Goal: Information Seeking & Learning: Learn about a topic

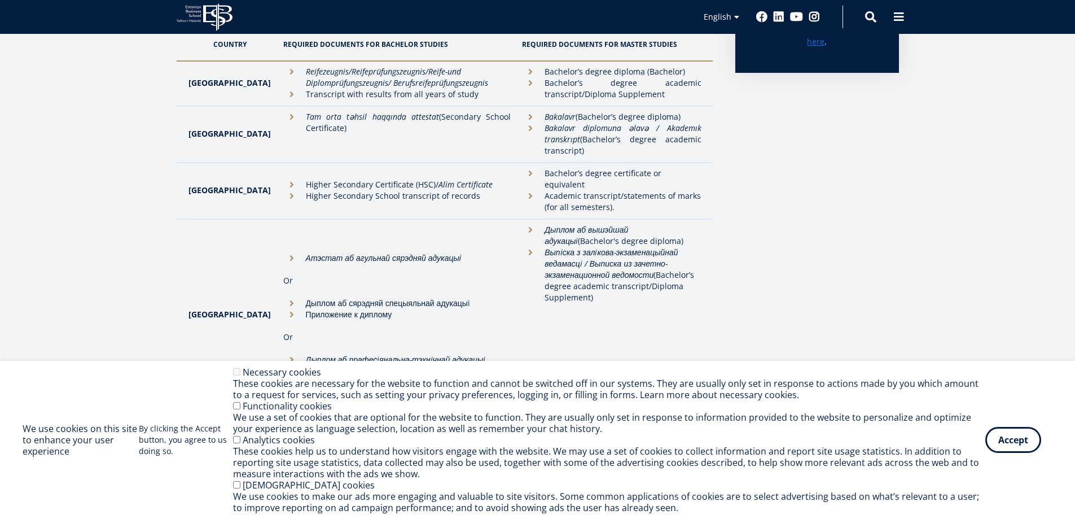
scroll to position [376, 0]
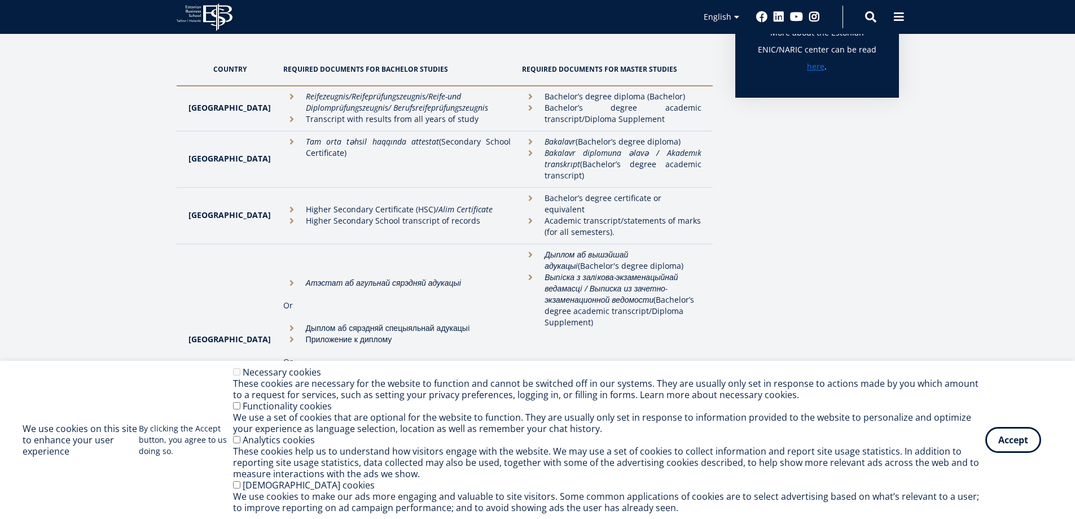
drag, startPoint x: 580, startPoint y: 223, endPoint x: 561, endPoint y: 214, distance: 21.2
click at [561, 215] on li "Academic transcript/statements of marks (for all semesters)." at bounding box center [611, 226] width 179 height 23
click at [580, 224] on li "Academic transcript/statements of marks (for all semesters)." at bounding box center [611, 226] width 179 height 23
drag, startPoint x: 575, startPoint y: 220, endPoint x: 518, endPoint y: 200, distance: 60.5
click at [522, 200] on ul "Bachelor’s degree certificate or equivalent Academic transcript/statements of m…" at bounding box center [611, 214] width 179 height 45
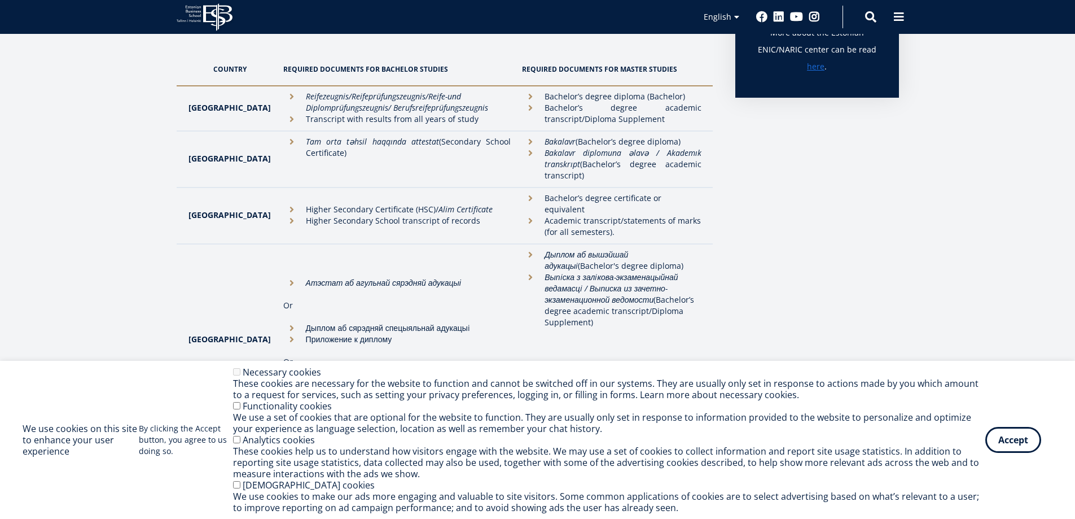
click at [594, 220] on li "Academic transcript/statements of marks (for all semesters)." at bounding box center [611, 226] width 179 height 23
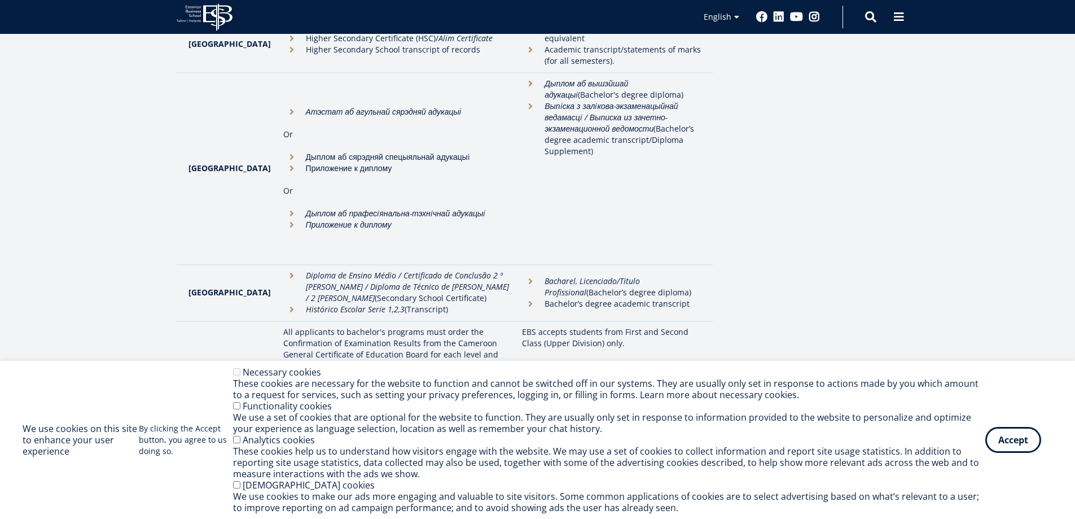
scroll to position [452, 0]
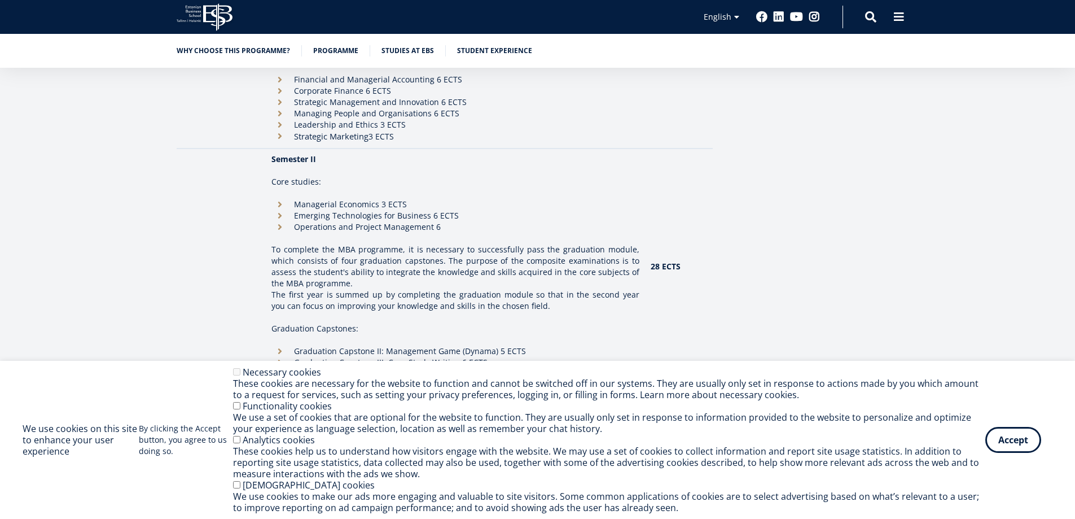
scroll to position [1204, 0]
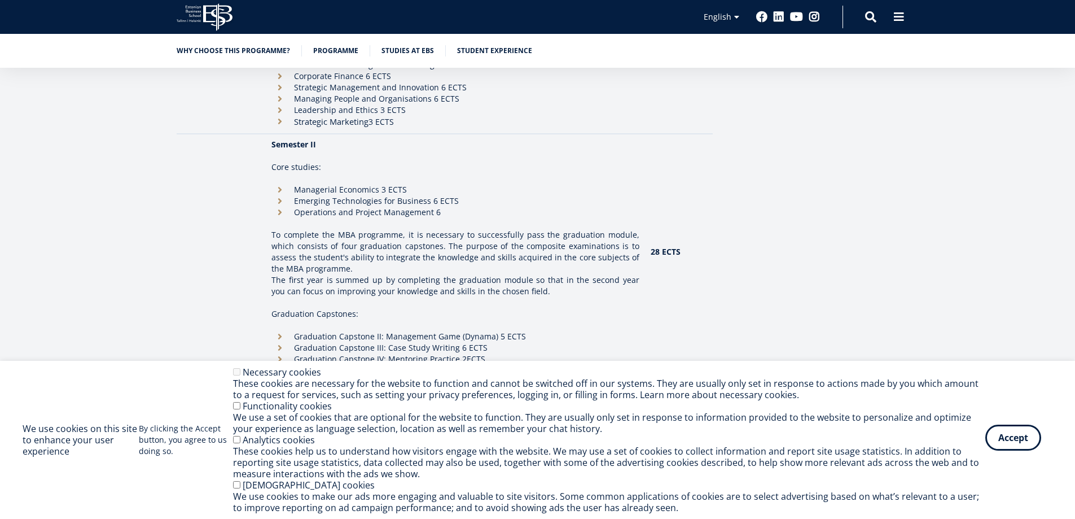
click at [996, 445] on button "Accept" at bounding box center [1013, 437] width 56 height 26
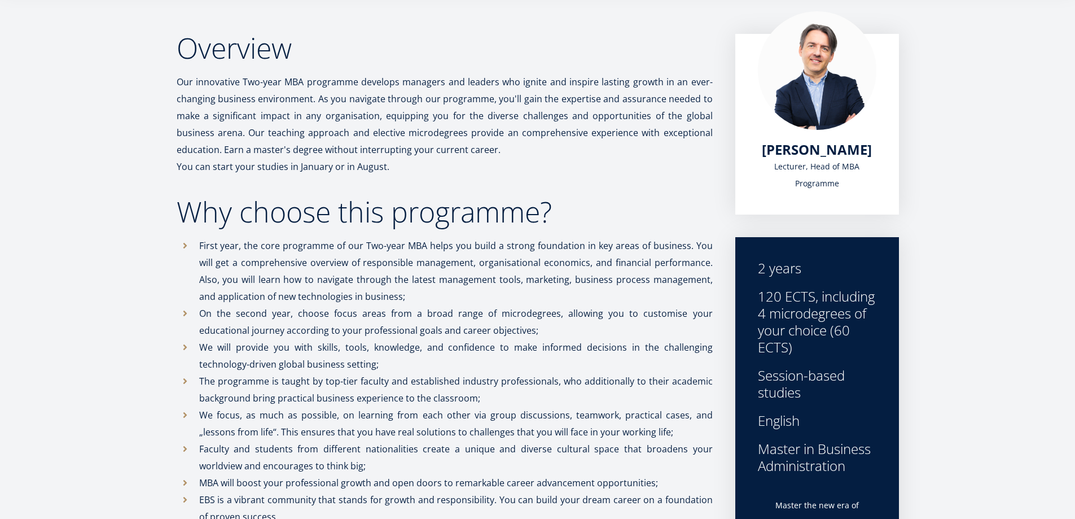
scroll to position [0, 0]
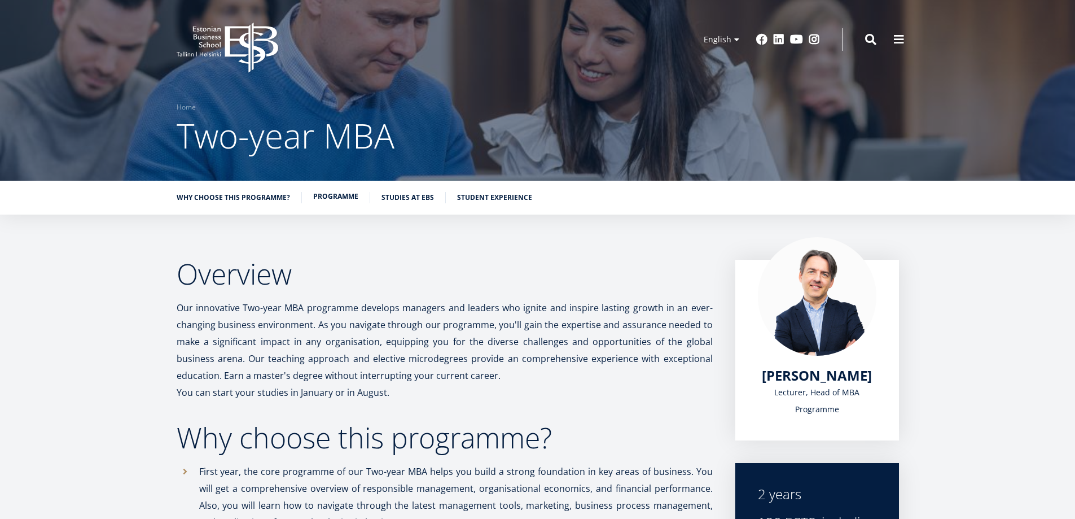
click at [333, 200] on link "Programme" at bounding box center [335, 196] width 45 height 11
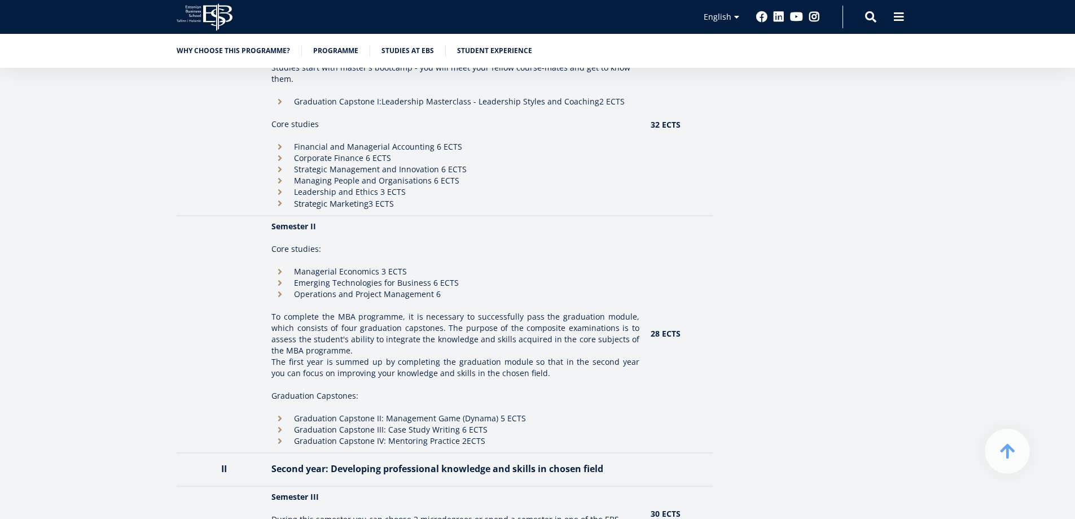
scroll to position [971, 0]
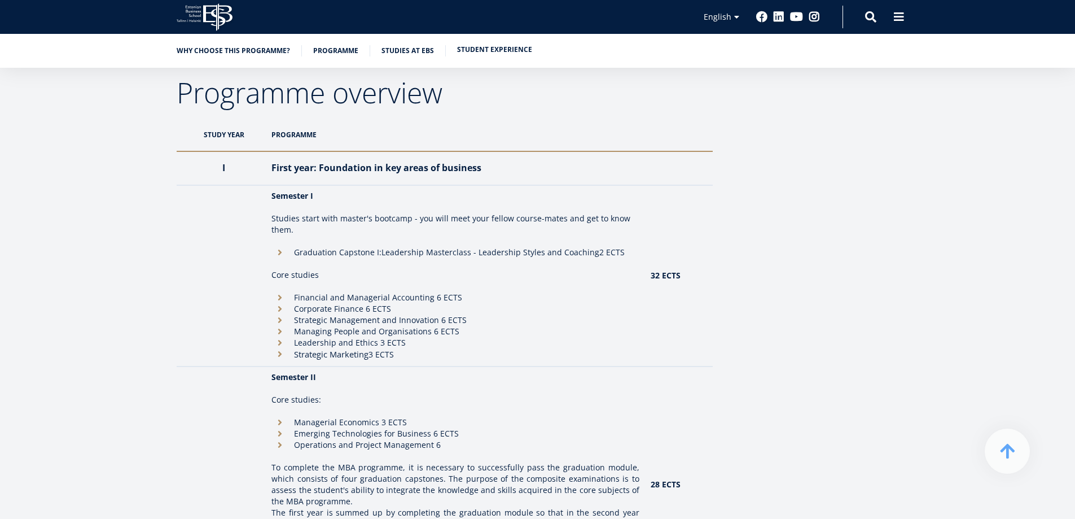
click at [467, 51] on link "Student experience" at bounding box center [494, 49] width 75 height 11
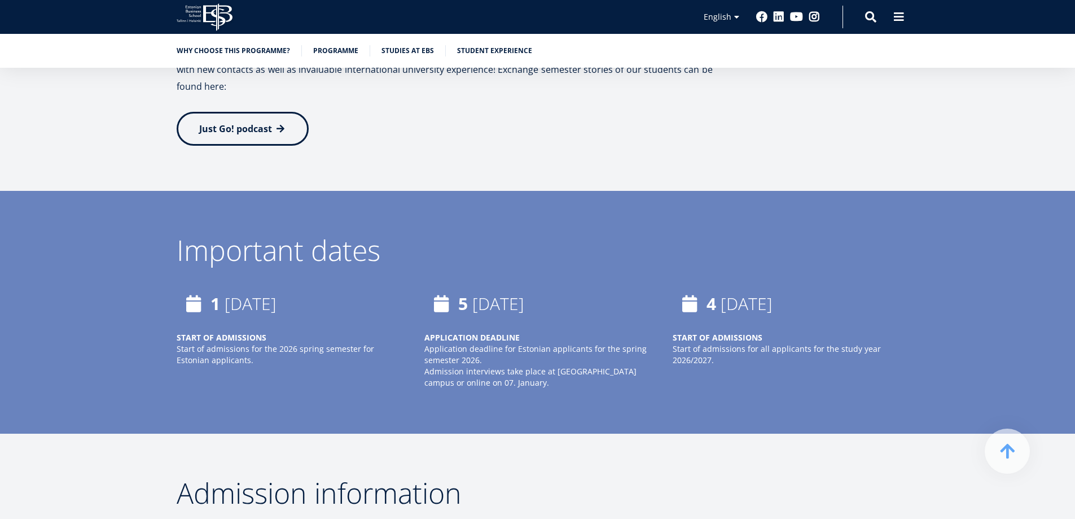
scroll to position [2536, 0]
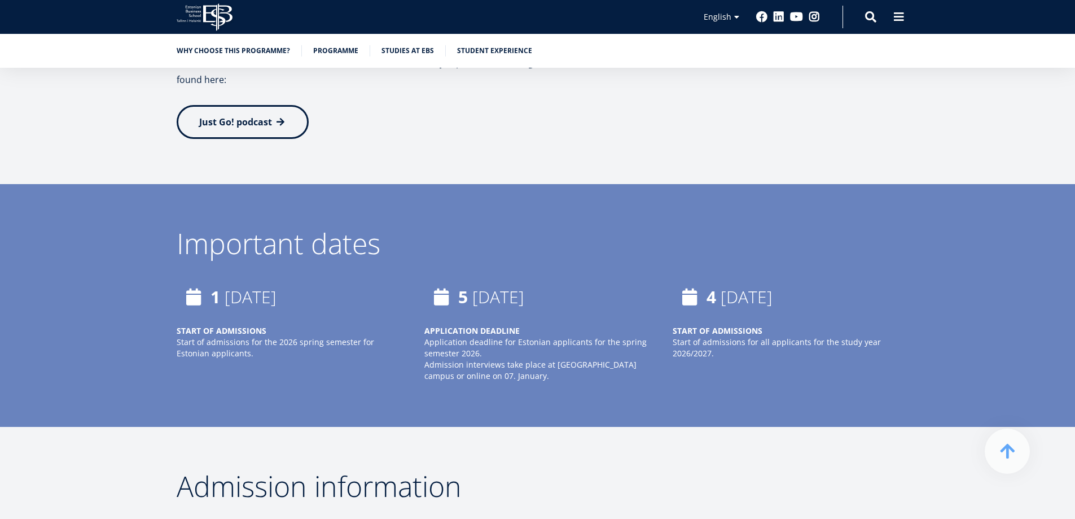
drag, startPoint x: 461, startPoint y: 264, endPoint x: 573, endPoint y: 257, distance: 112.0
click at [524, 286] on span "[DATE]" at bounding box center [491, 297] width 66 height 23
copy span "[DATE]"
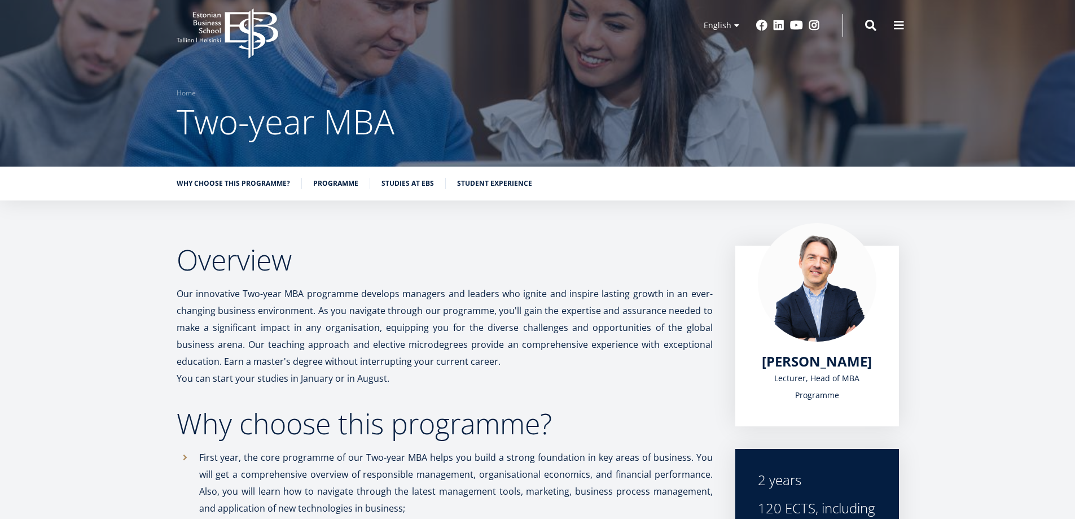
scroll to position [0, 0]
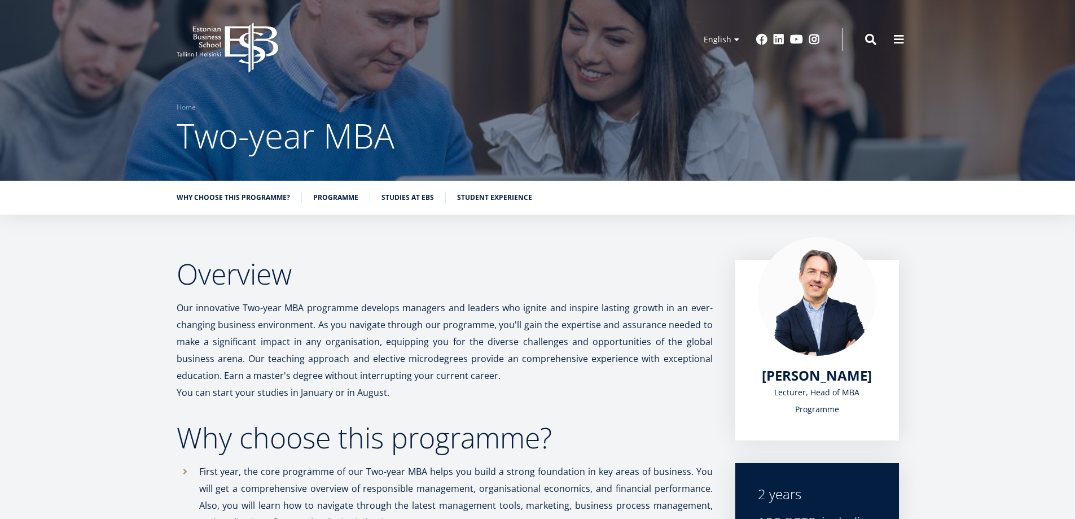
click at [295, 310] on p "Our innovative Two-year MBA programme develops managers and leaders who ignite …" at bounding box center [445, 341] width 536 height 85
copy p "MBA"
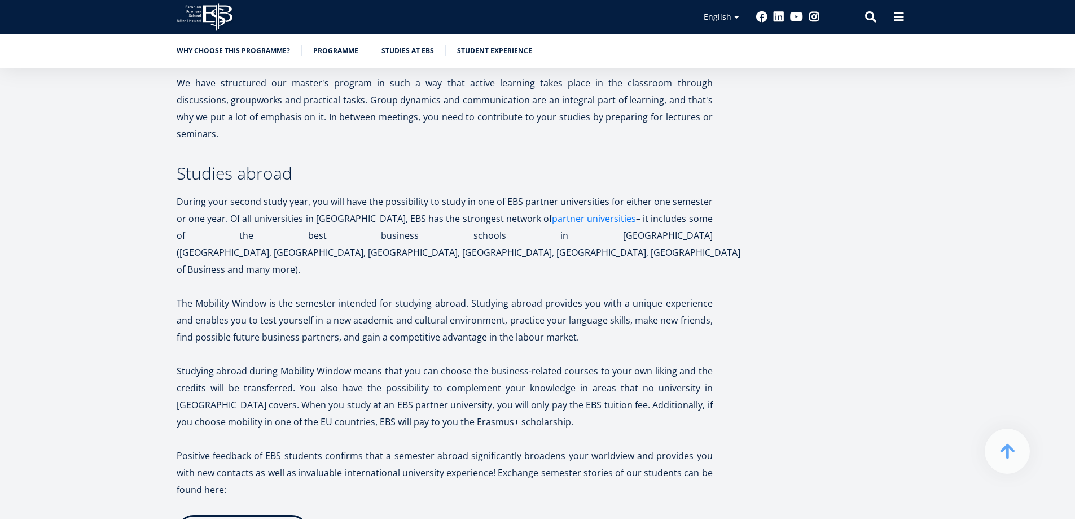
scroll to position [2032, 0]
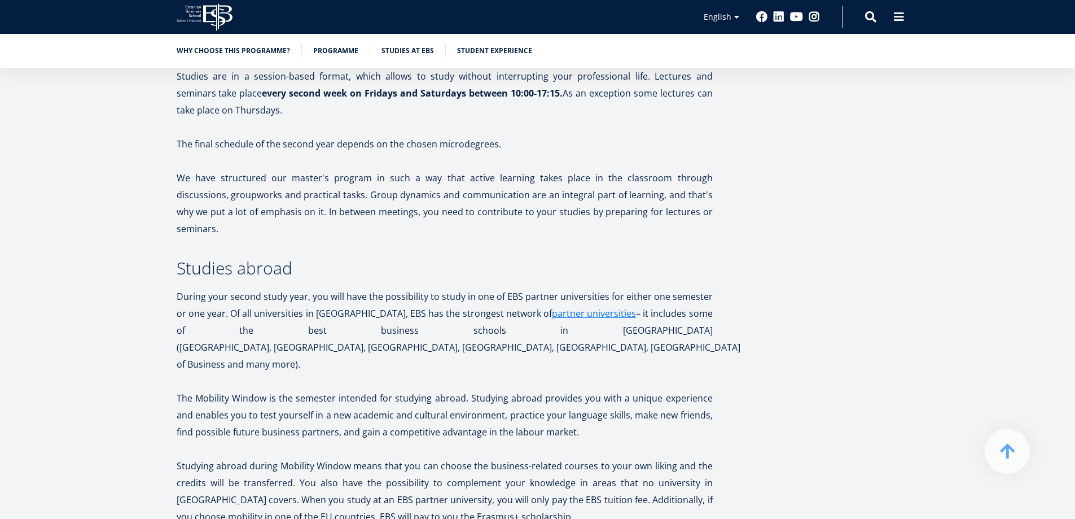
click at [406, 57] on ul "Why choose this programme? Programme Studies at EBS Student experience" at bounding box center [532, 53] width 734 height 17
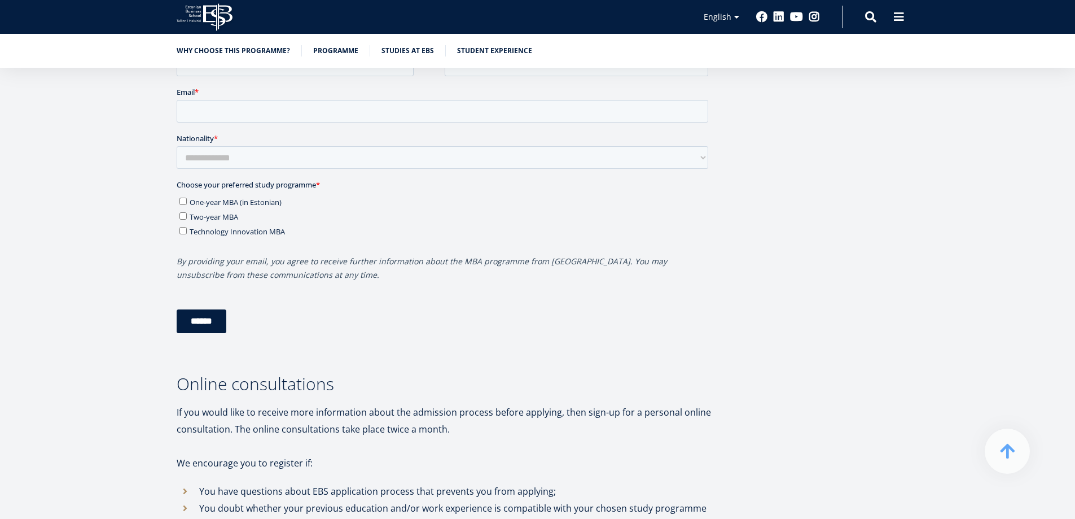
scroll to position [3687, 0]
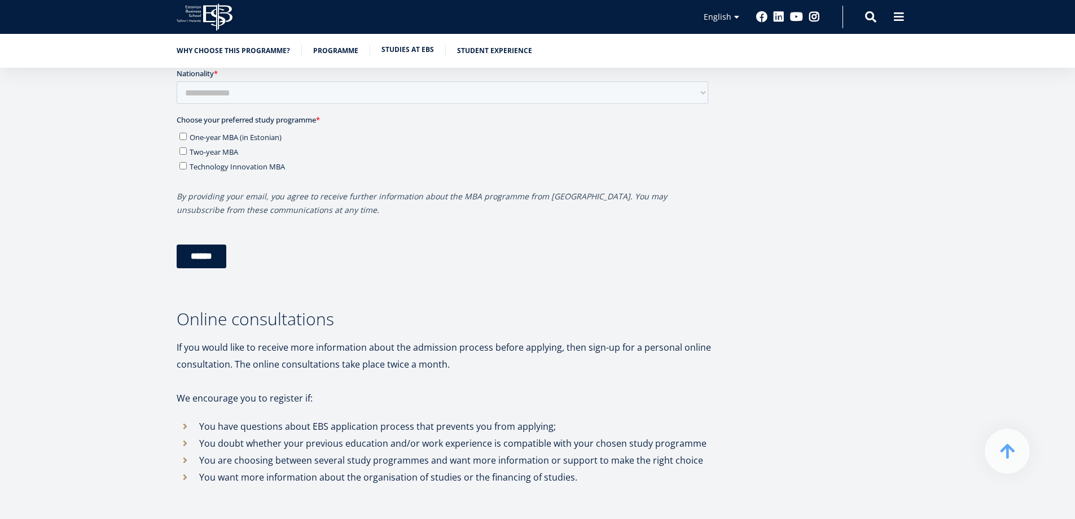
click at [414, 52] on link "Studies at EBS" at bounding box center [408, 49] width 52 height 11
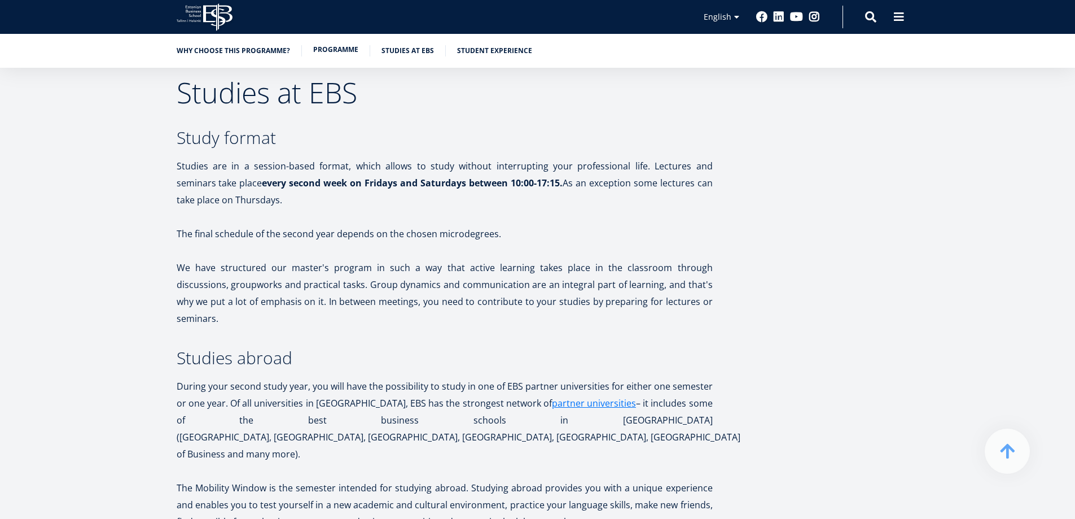
click at [336, 54] on link "Programme" at bounding box center [335, 49] width 45 height 11
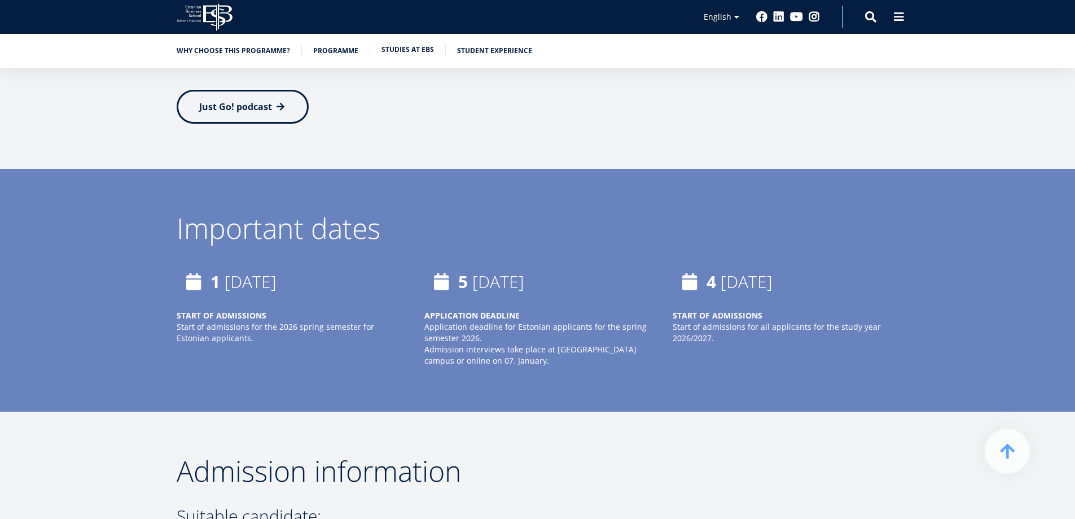
click at [401, 51] on link "Studies at EBS" at bounding box center [408, 49] width 52 height 11
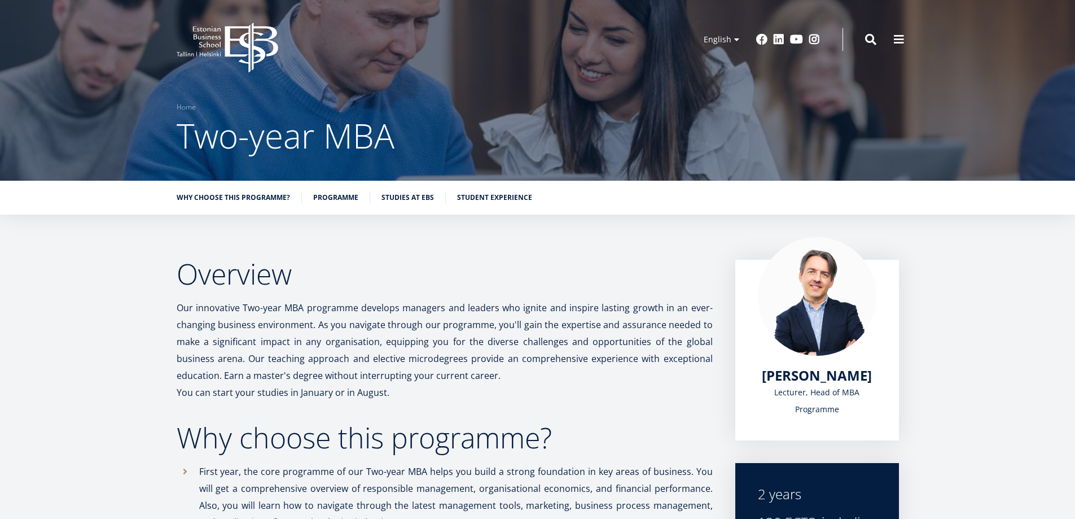
click at [476, 191] on div "Why choose this programme? Programme Studies at EBS Student experience" at bounding box center [537, 198] width 1075 height 34
click at [469, 192] on link "Student experience" at bounding box center [494, 196] width 75 height 11
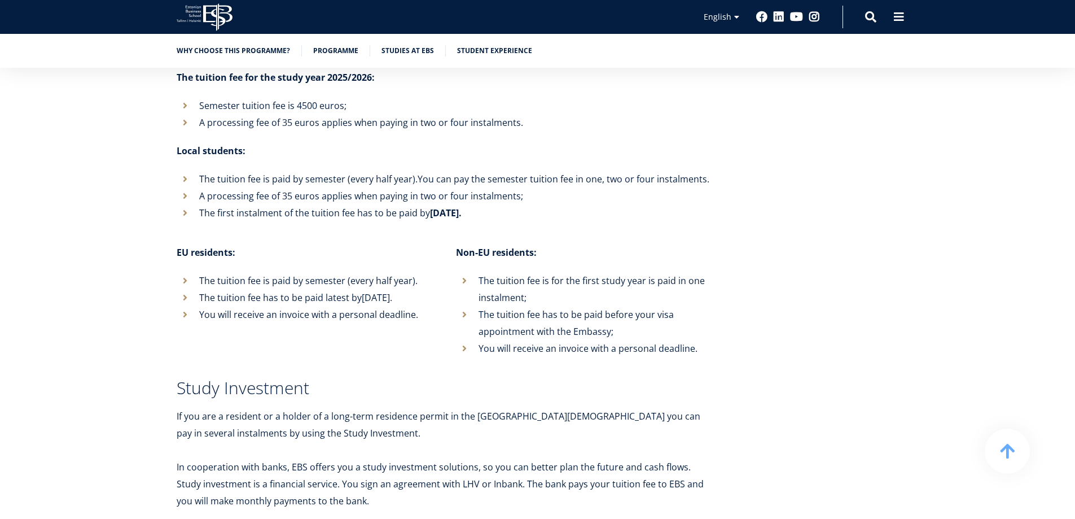
scroll to position [4277, 0]
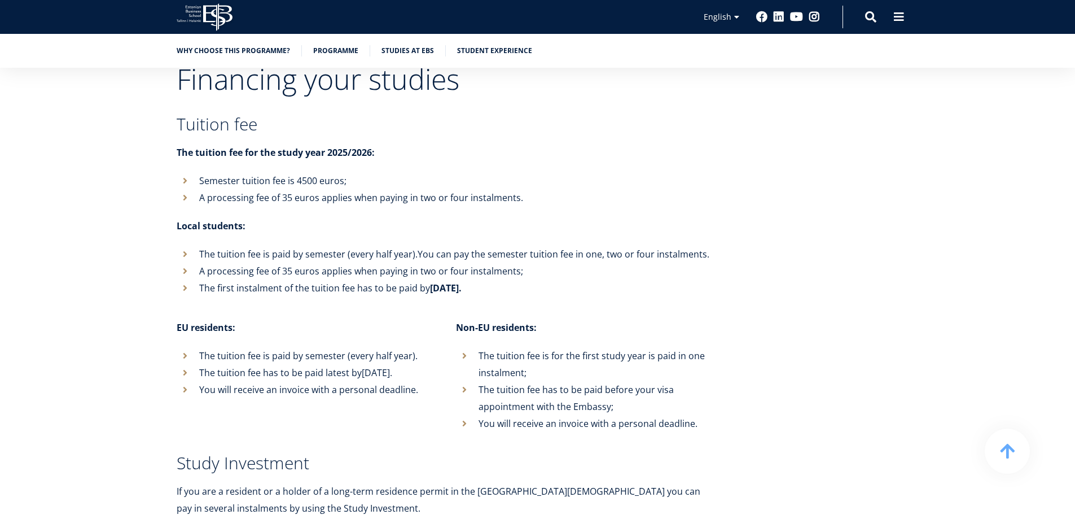
click at [303, 172] on li "Semester tuition fee is 4500 euros;" at bounding box center [445, 180] width 536 height 17
copy li "4500"
